Goal: Information Seeking & Learning: Learn about a topic

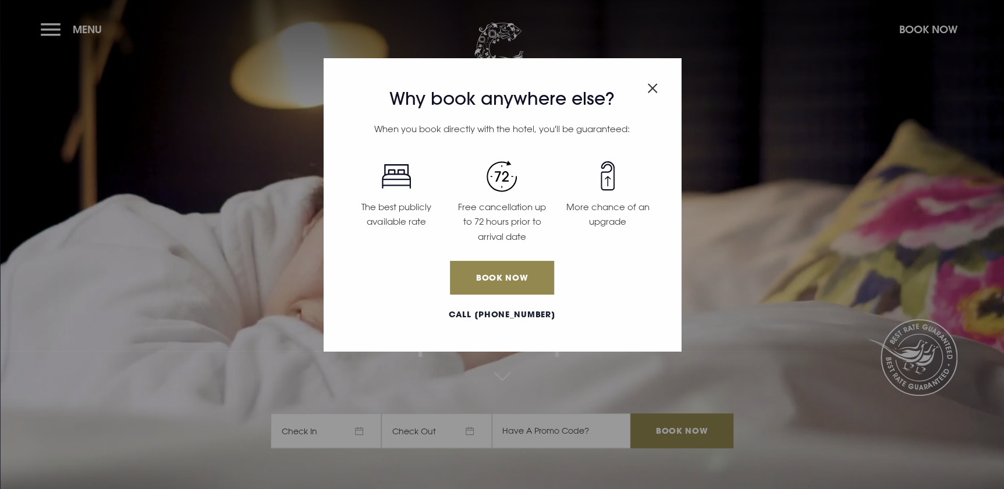
click at [58, 24] on div "Why book anywhere else? When you book directly with the hotel, you'll be guaran…" at bounding box center [502, 244] width 1004 height 489
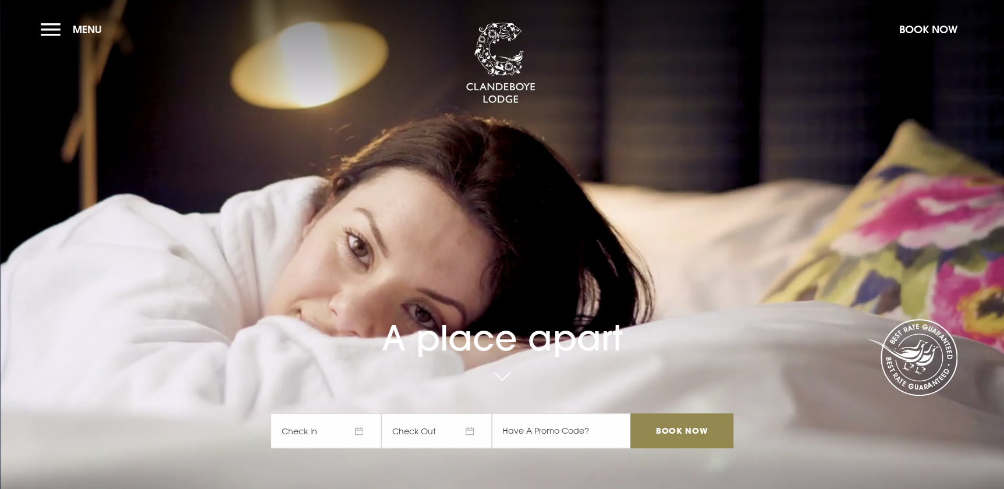
click at [40, 29] on section "A place apart Check In Check Out Mon Tue Wed Thur Fri Sat Sun Mon Tue Wed Thur …" at bounding box center [502, 244] width 1004 height 489
click at [48, 28] on button "Menu" at bounding box center [74, 29] width 67 height 25
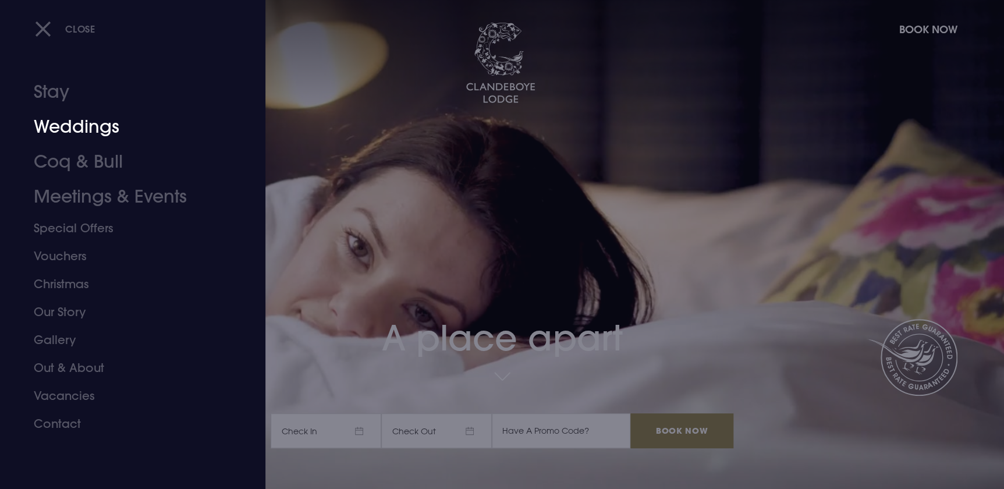
click at [108, 133] on link "Weddings" at bounding box center [126, 126] width 184 height 35
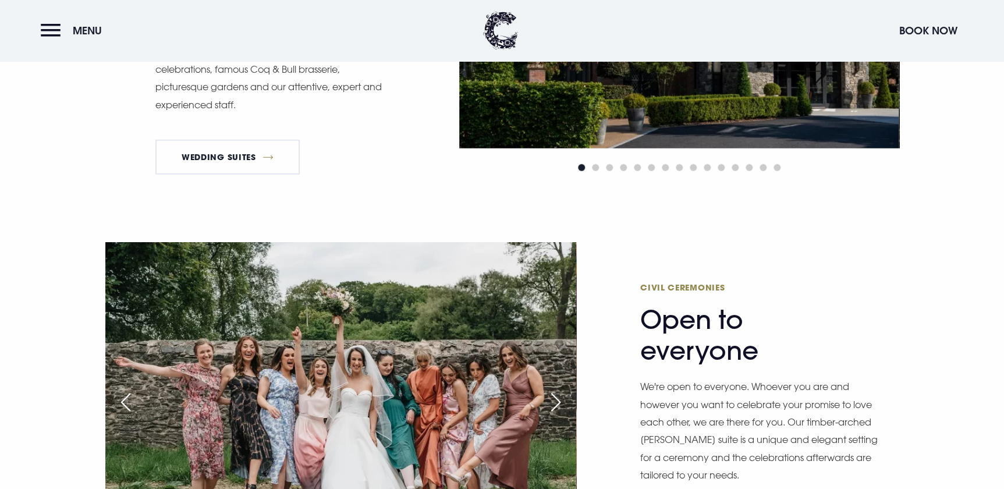
scroll to position [1587, 0]
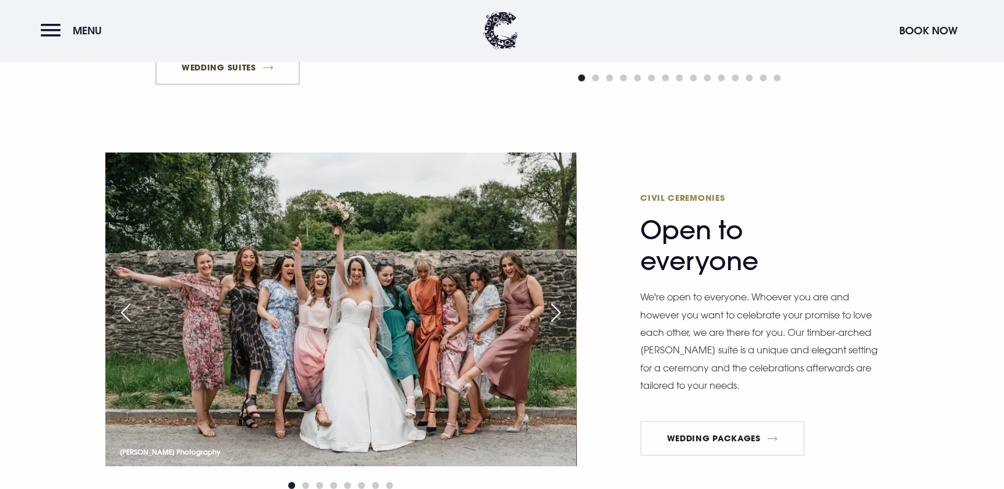
click at [262, 73] on link "Wedding Suites" at bounding box center [227, 67] width 145 height 35
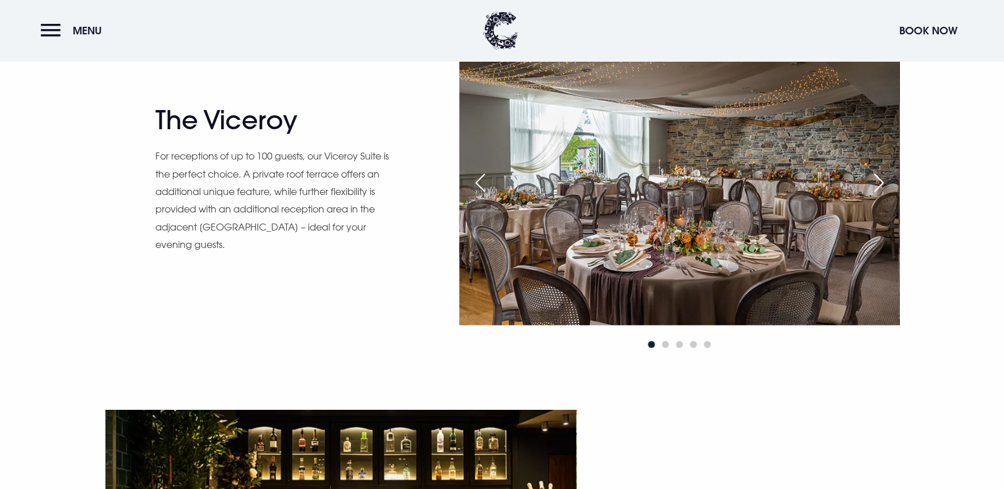
scroll to position [1217, 0]
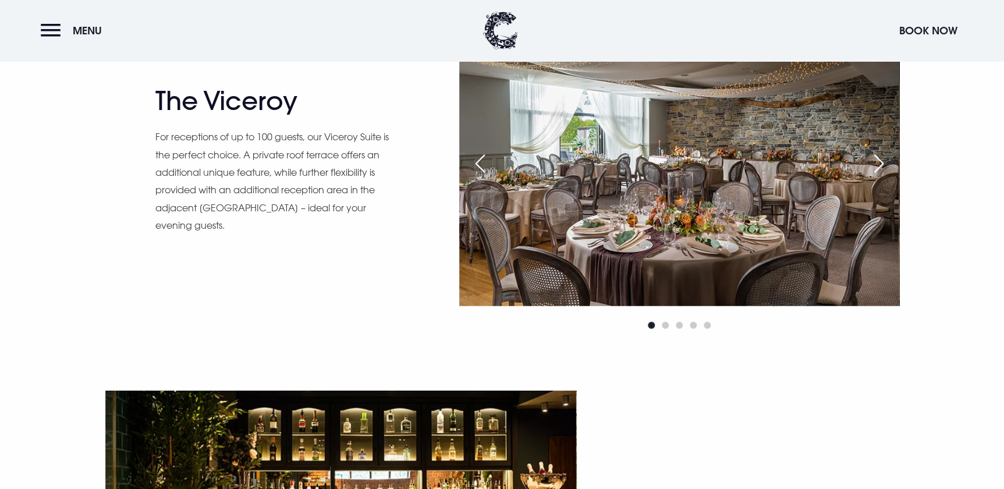
click at [885, 159] on div "Next slide" at bounding box center [878, 164] width 29 height 26
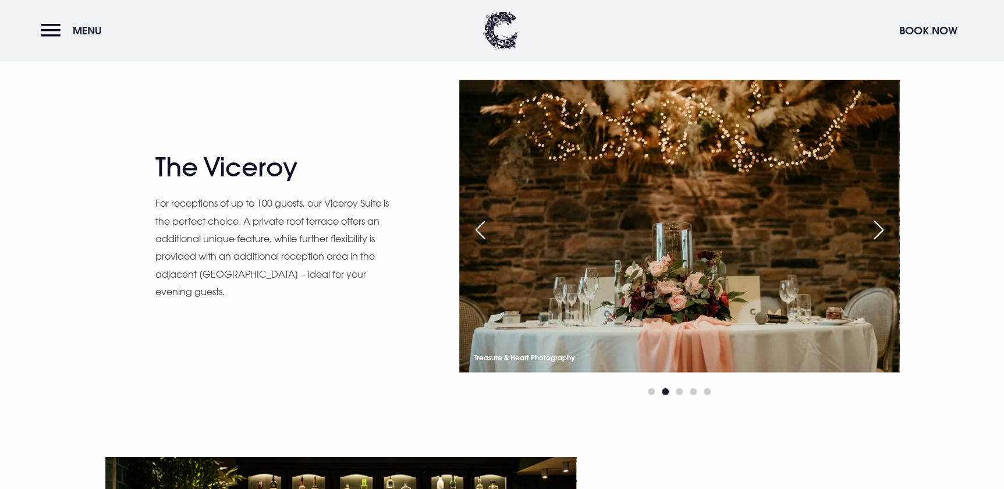
scroll to position [1111, 0]
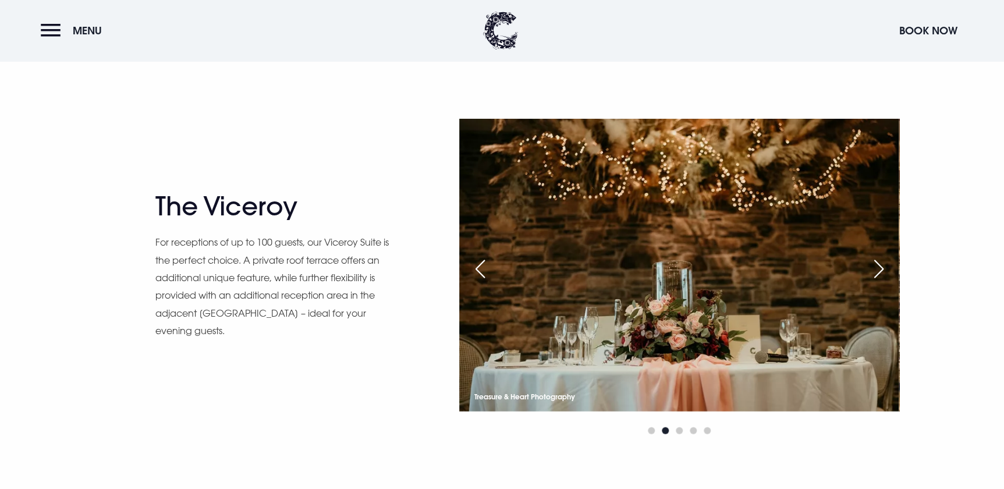
click at [876, 266] on div "Next slide" at bounding box center [878, 269] width 29 height 26
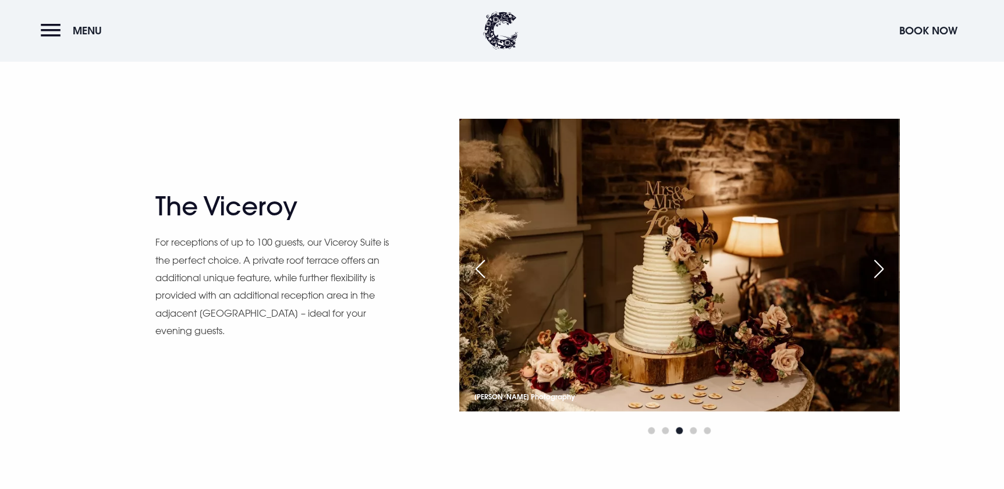
click at [876, 266] on div "Next slide" at bounding box center [878, 269] width 29 height 26
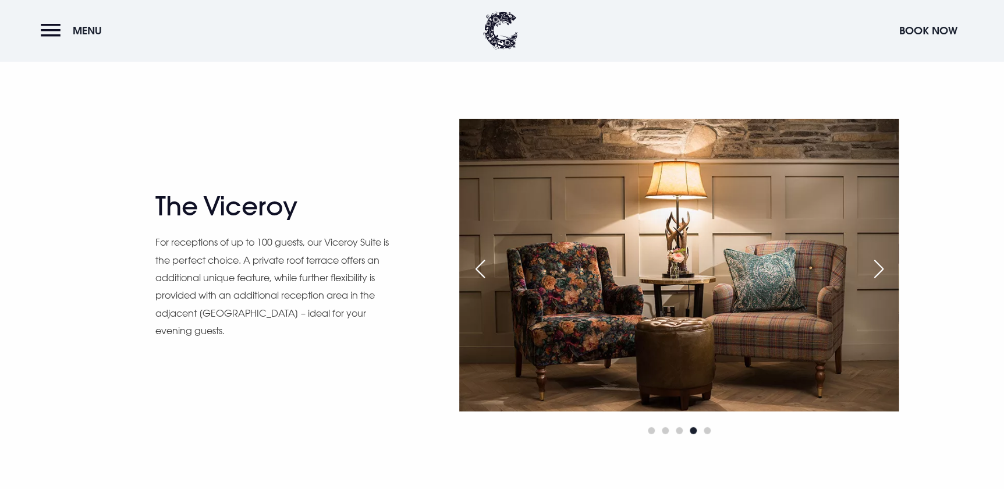
click at [876, 266] on div "Next slide" at bounding box center [878, 269] width 29 height 26
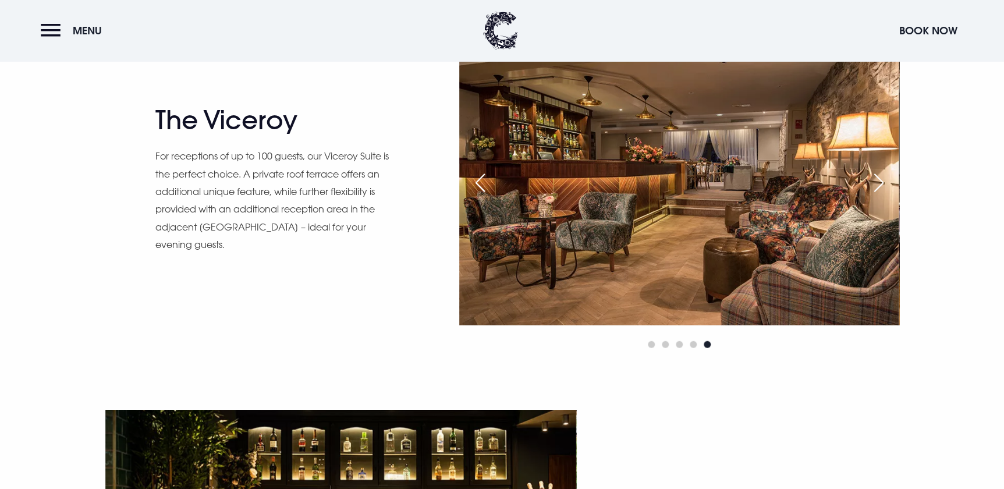
scroll to position [1322, 0]
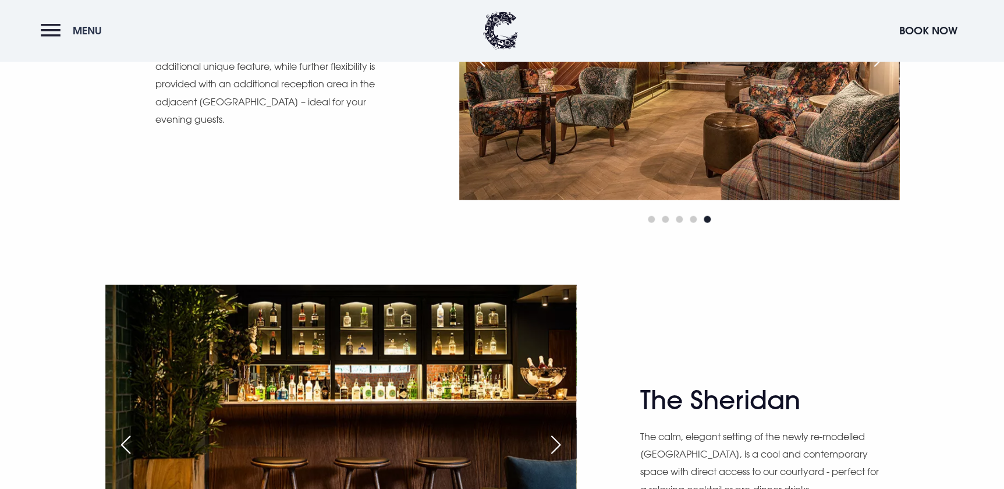
click at [51, 33] on button "Menu" at bounding box center [74, 30] width 67 height 25
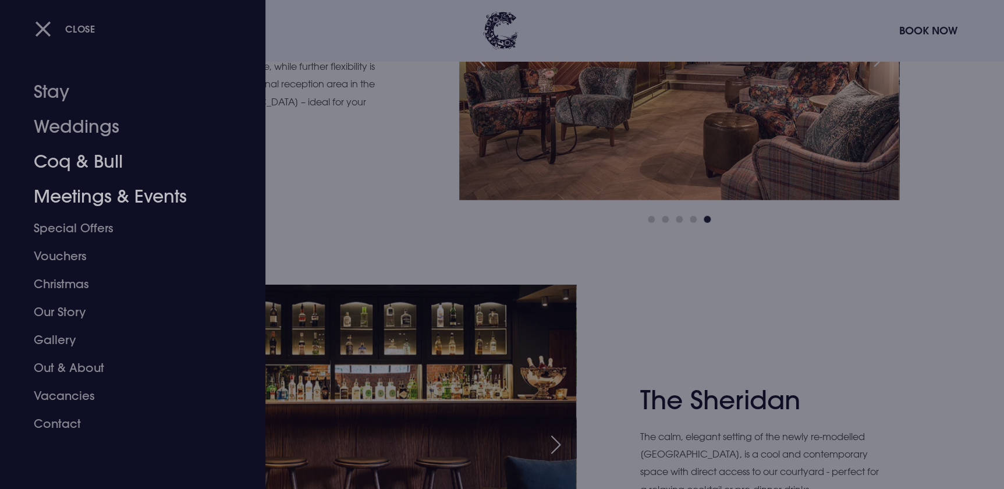
click at [87, 194] on link "Meetings & Events" at bounding box center [126, 196] width 184 height 35
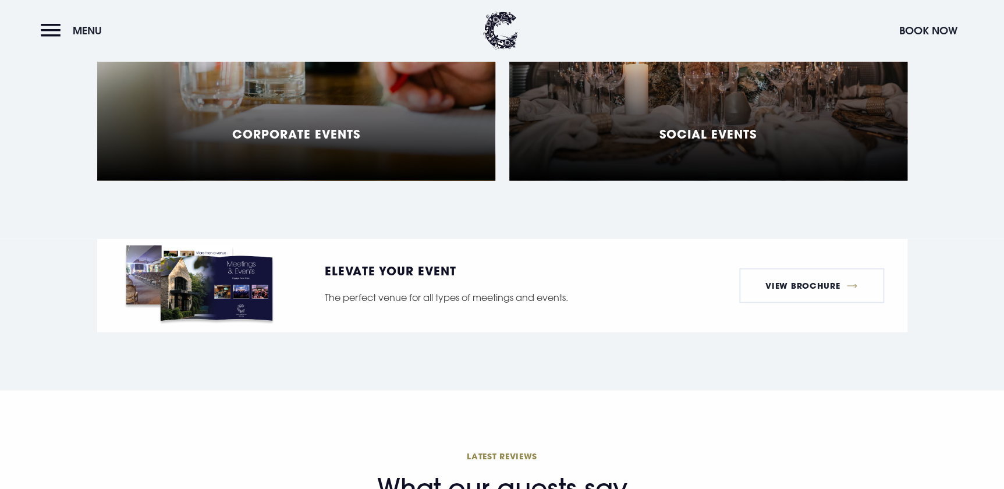
scroll to position [811, 0]
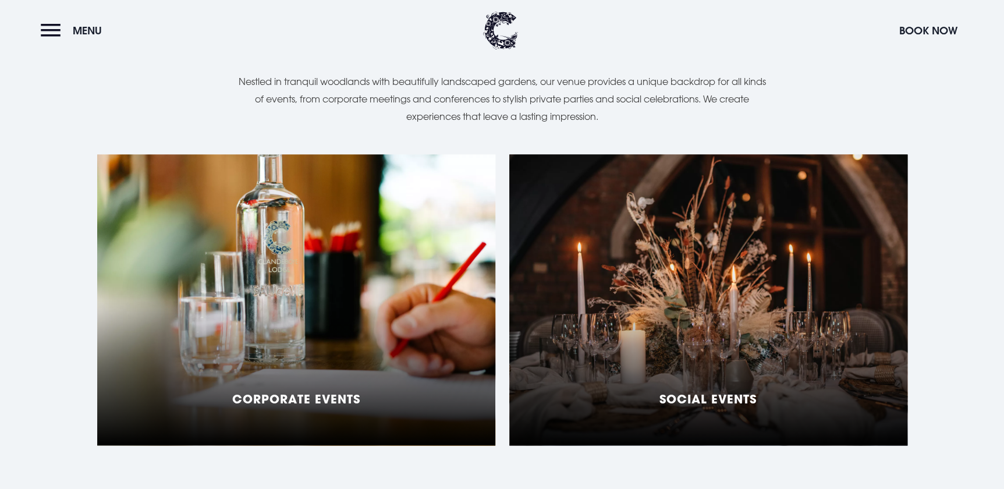
click at [727, 278] on div "Social Events" at bounding box center [708, 299] width 398 height 291
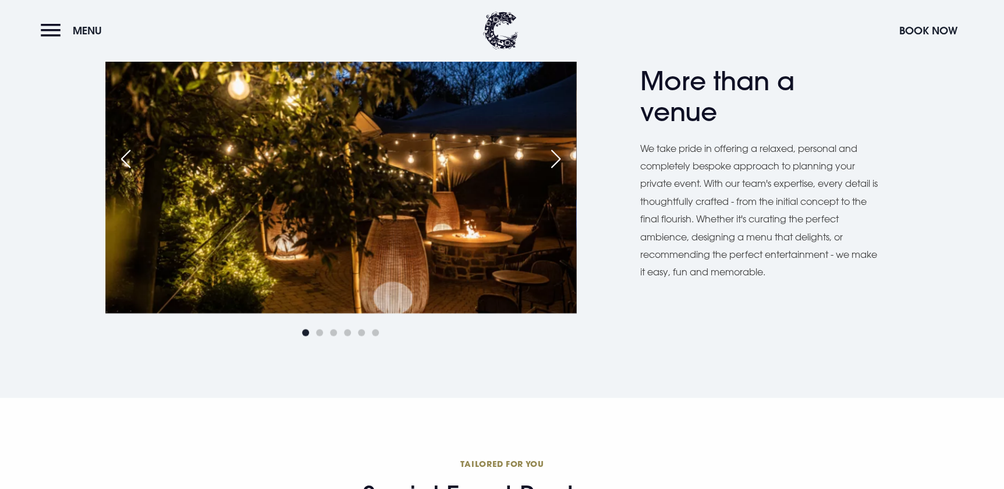
scroll to position [740, 0]
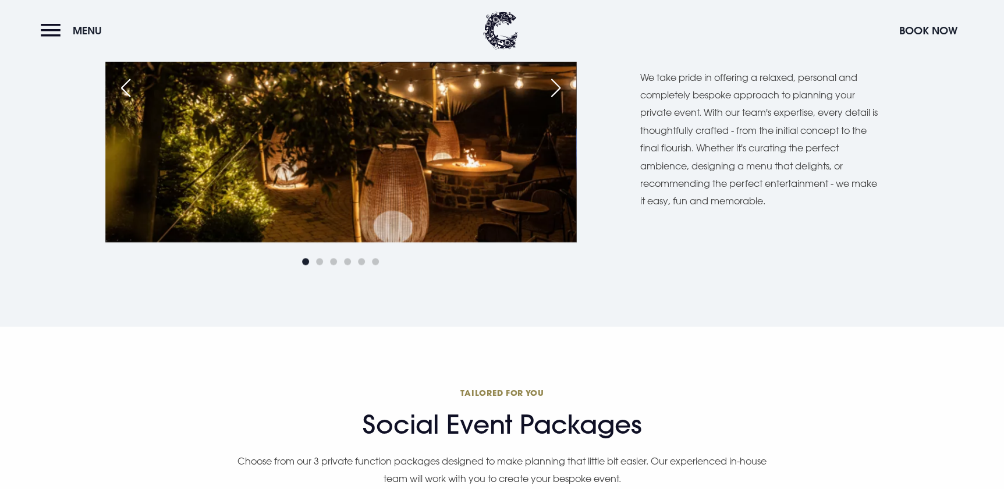
click at [552, 94] on div "Next slide" at bounding box center [555, 88] width 29 height 26
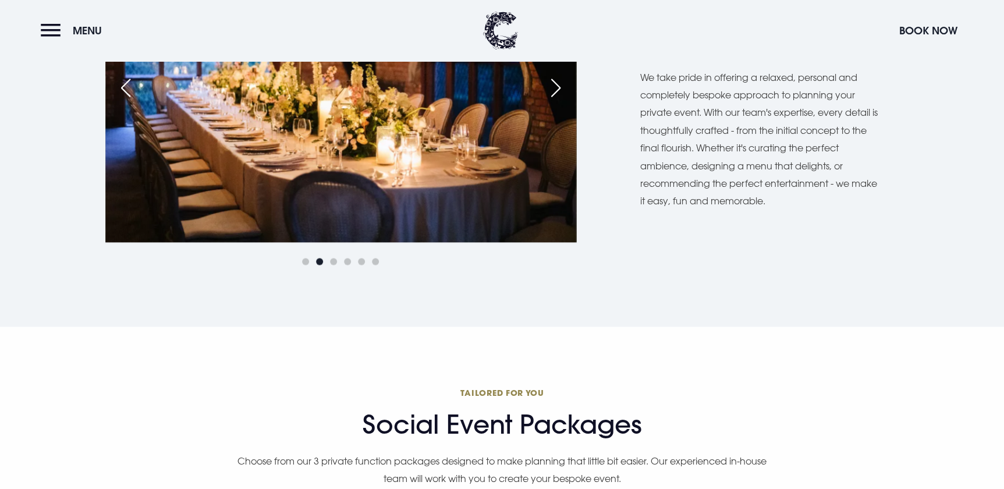
click at [552, 94] on div "Next slide" at bounding box center [555, 88] width 29 height 26
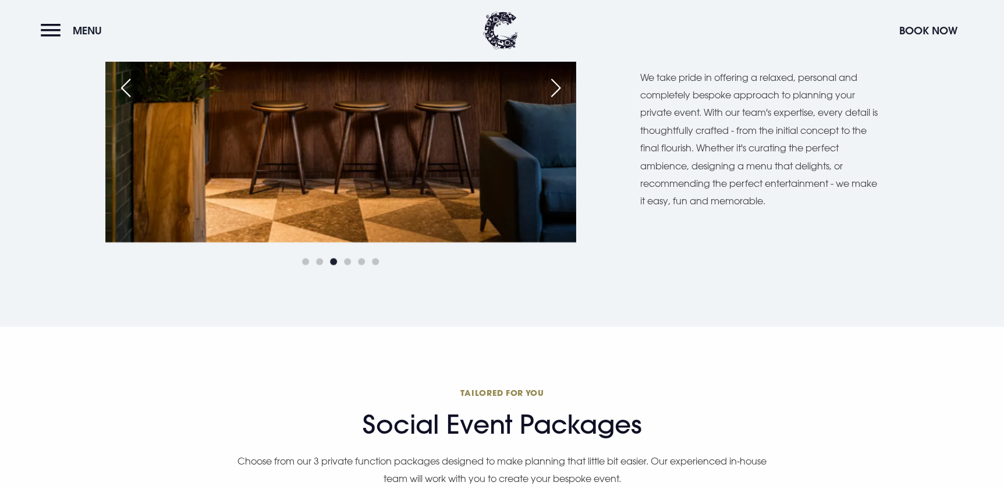
click at [552, 94] on div "Next slide" at bounding box center [555, 88] width 29 height 26
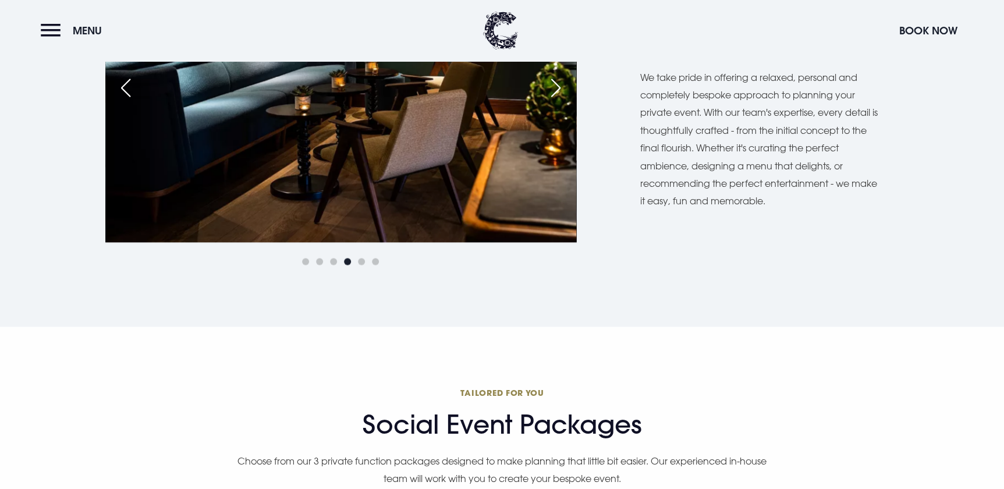
click at [552, 94] on div "Next slide" at bounding box center [555, 88] width 29 height 26
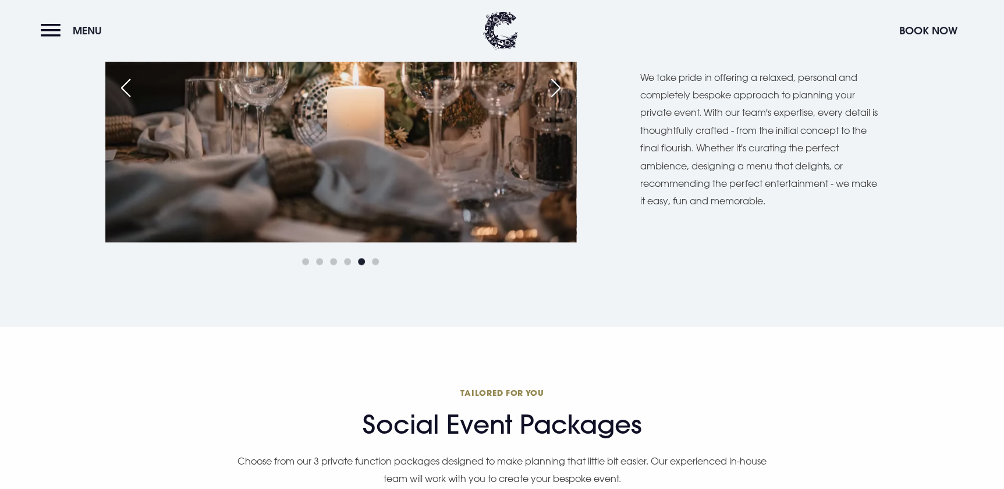
click at [552, 94] on div "Next slide" at bounding box center [555, 88] width 29 height 26
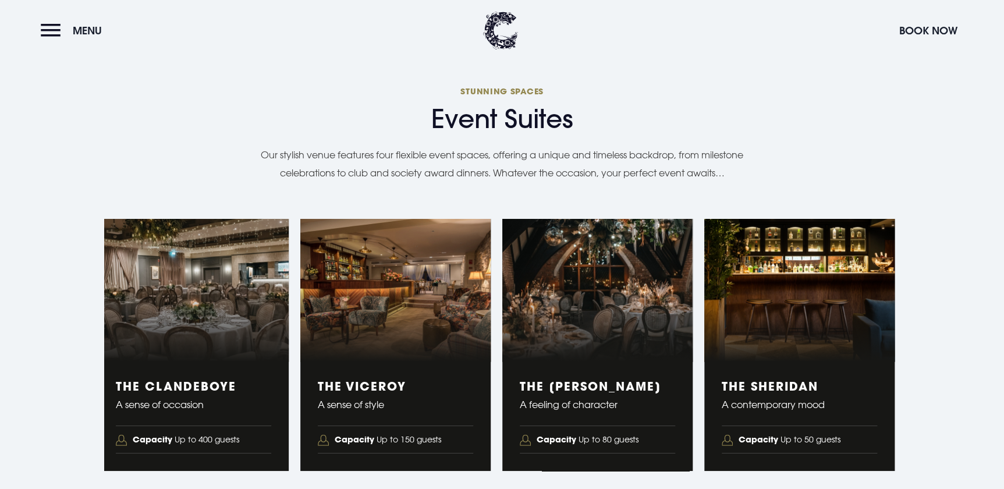
scroll to position [2010, 0]
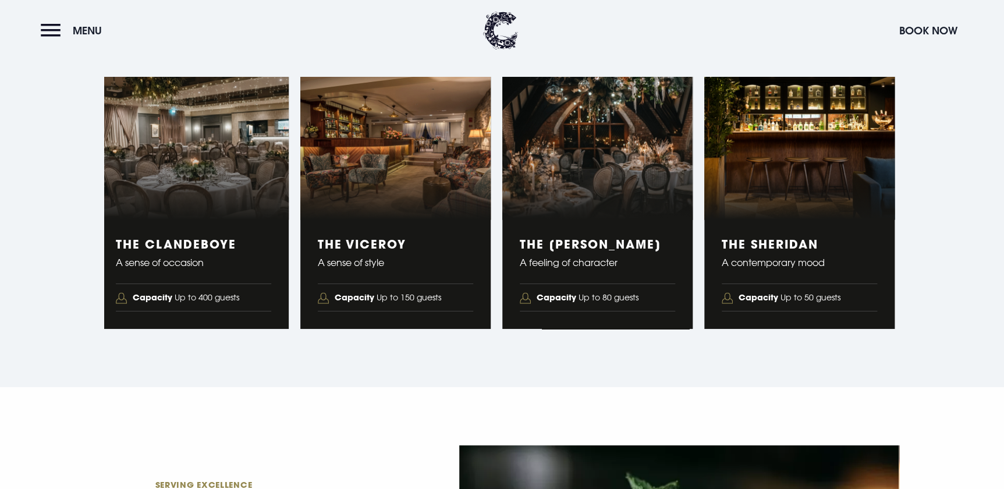
click at [392, 179] on figure "2 of 4" at bounding box center [395, 148] width 190 height 143
click at [378, 299] on span "Capacity Up to 150 guests" at bounding box center [388, 298] width 107 height 16
click at [376, 249] on h3 "The Viceroy" at bounding box center [395, 244] width 155 height 14
click at [380, 112] on img "2 of 4" at bounding box center [395, 148] width 190 height 143
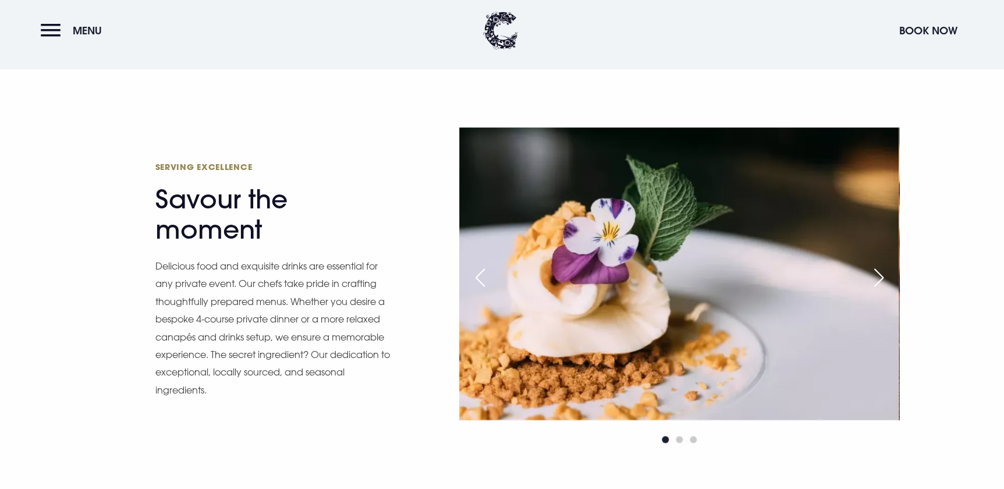
scroll to position [2487, 0]
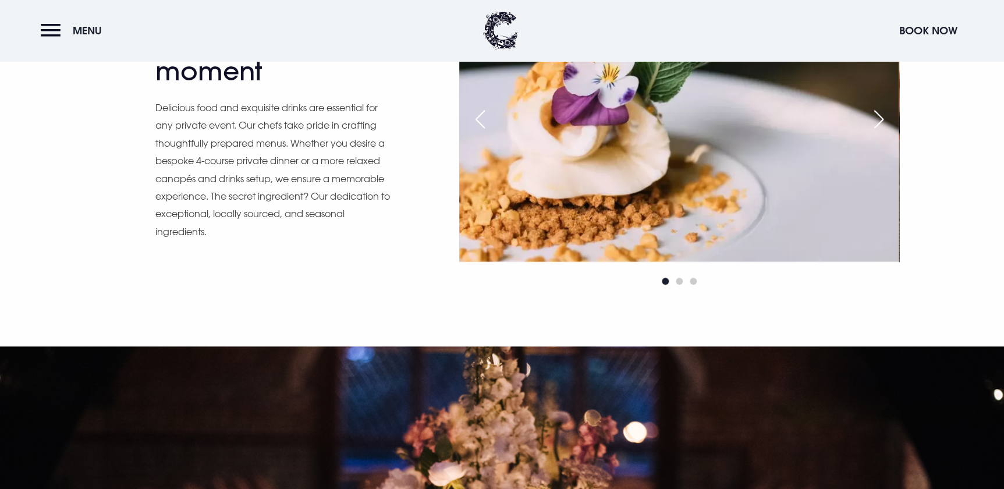
click at [877, 116] on div "Next slide" at bounding box center [878, 120] width 29 height 26
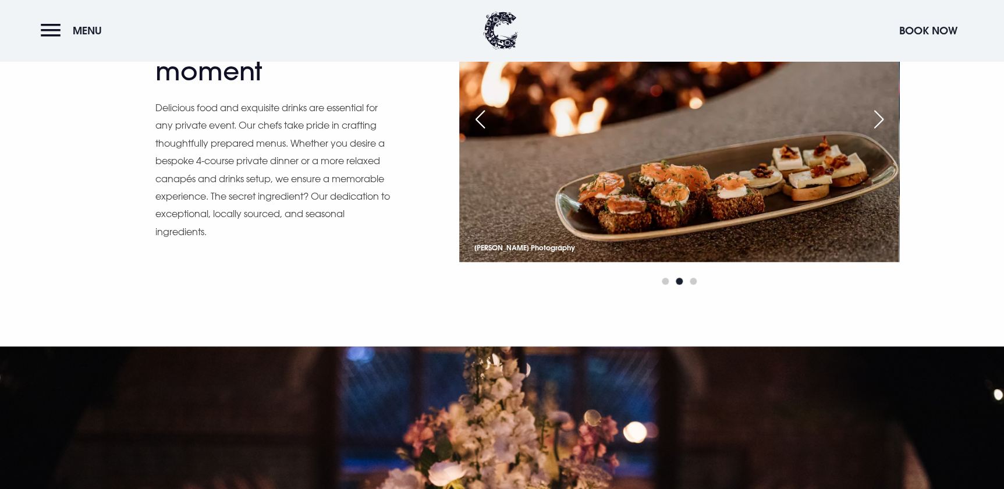
click at [877, 116] on div "Next slide" at bounding box center [878, 120] width 29 height 26
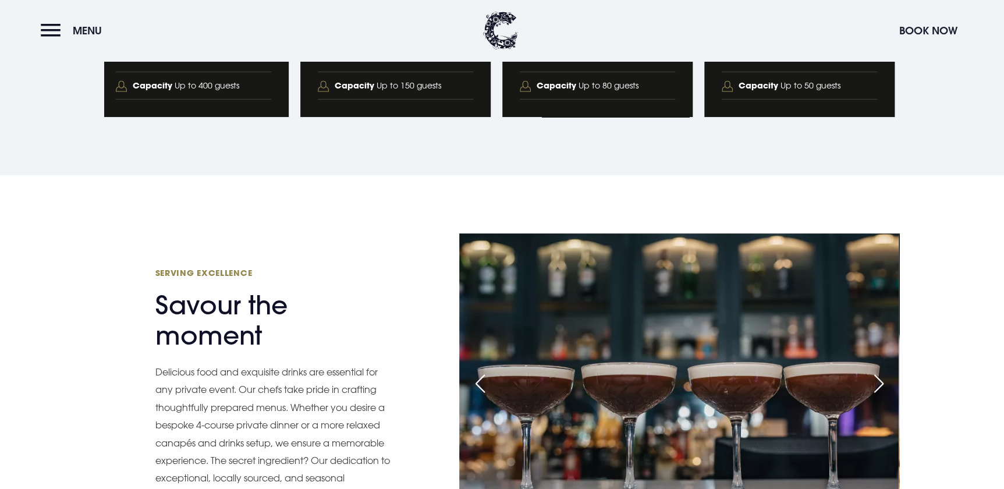
scroll to position [2010, 0]
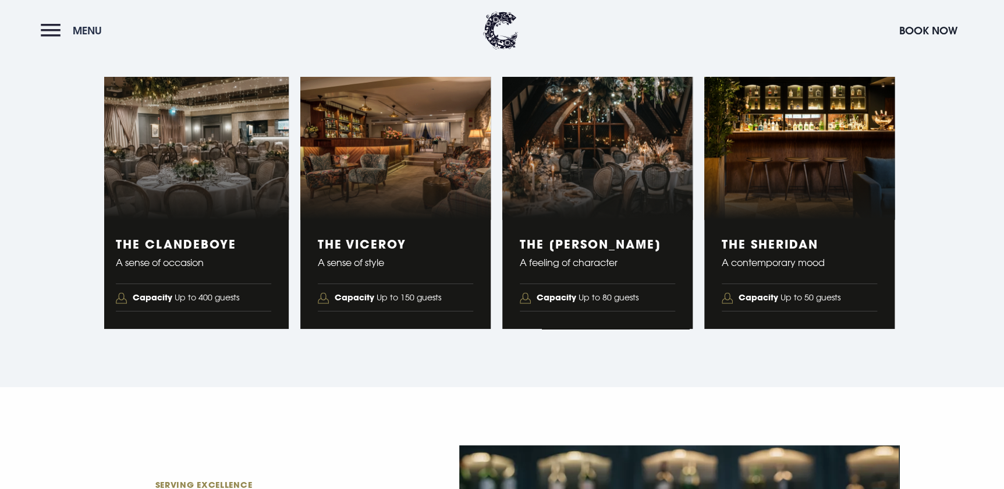
click at [57, 34] on button "Menu" at bounding box center [74, 30] width 67 height 25
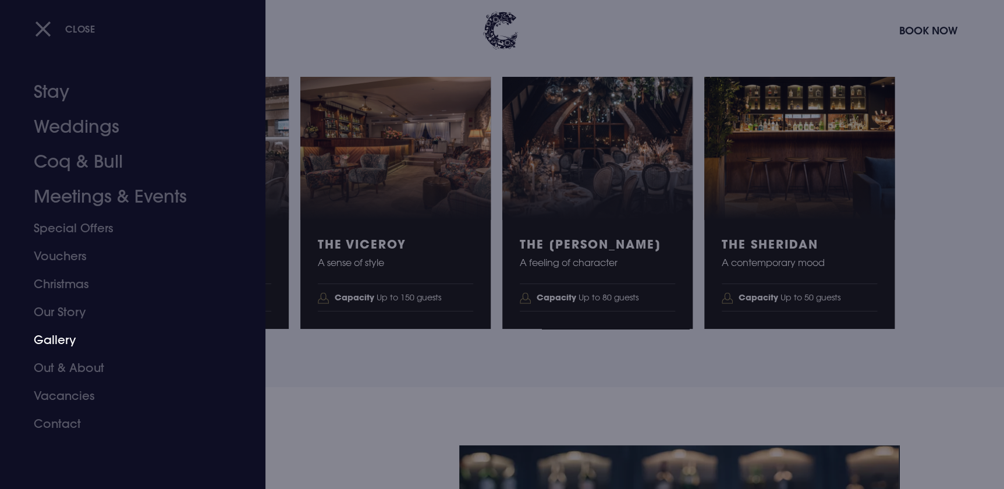
click at [58, 332] on link "Gallery" at bounding box center [126, 340] width 184 height 28
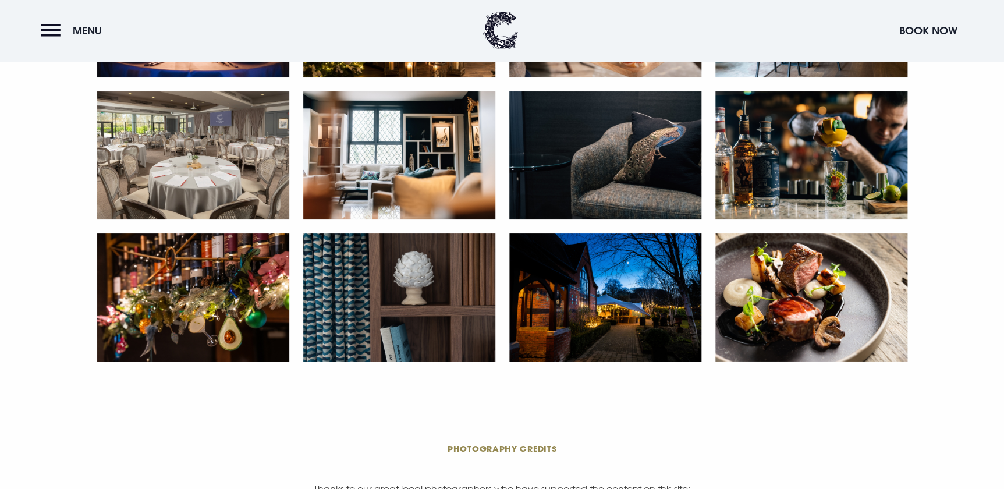
scroll to position [2222, 0]
